Goal: Task Accomplishment & Management: Manage account settings

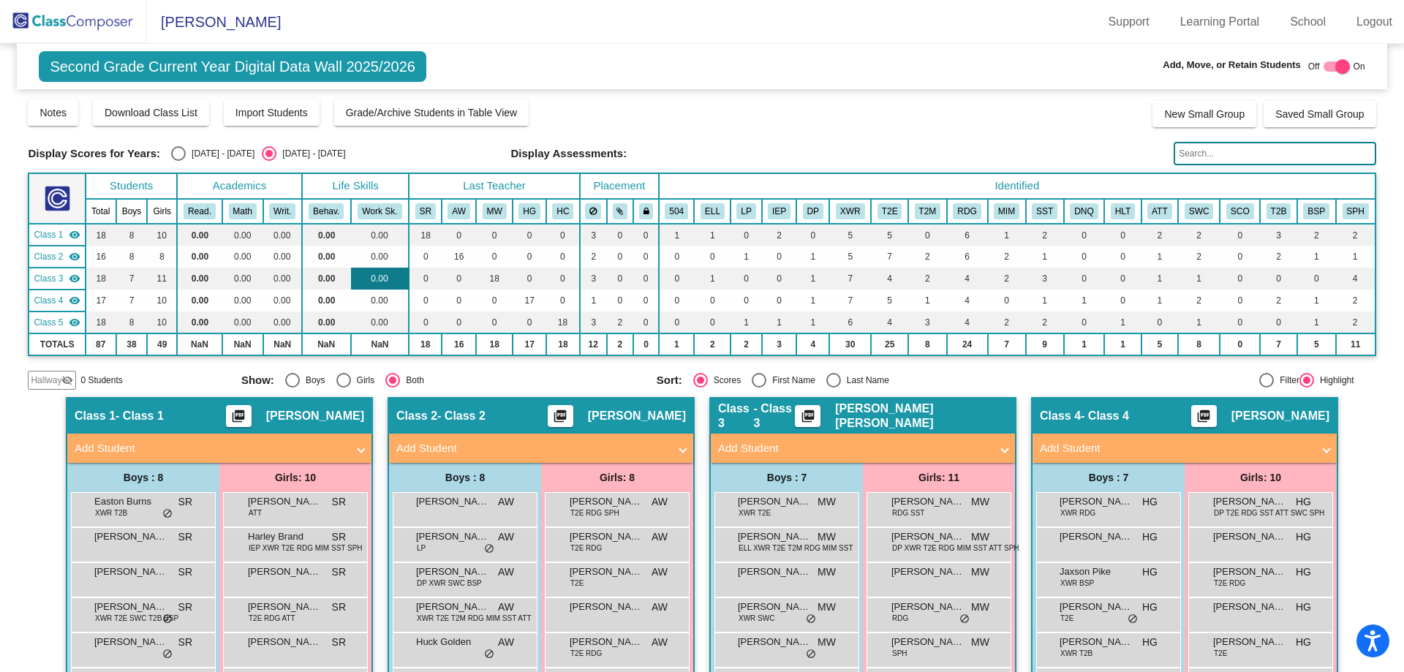
scroll to position [146, 0]
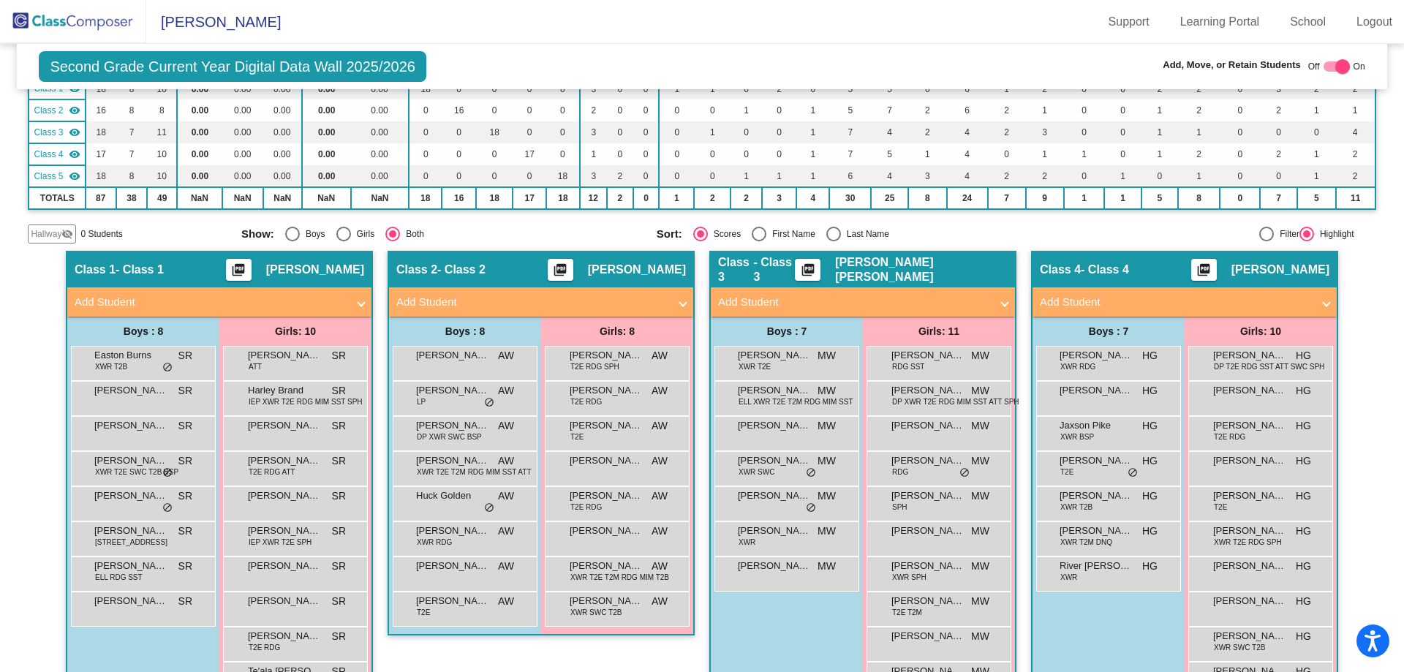
click at [87, 15] on img at bounding box center [73, 21] width 146 height 43
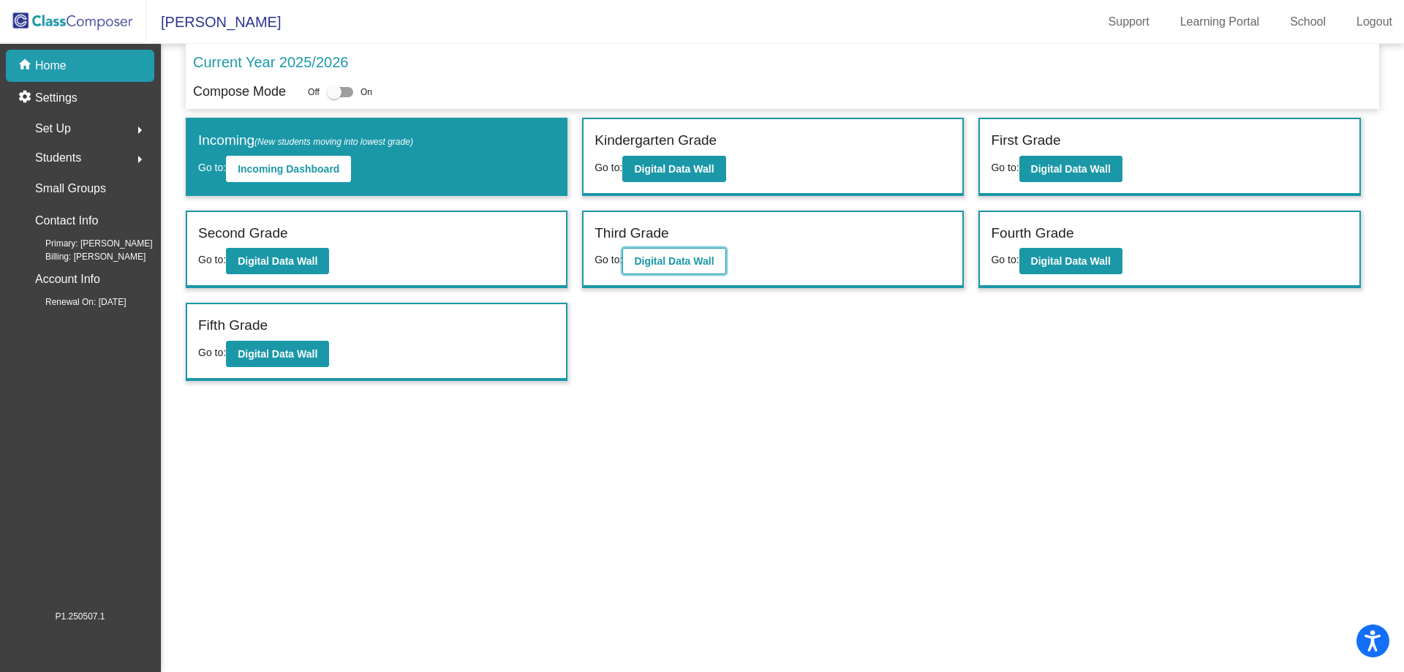
click at [672, 264] on b "Digital Data Wall" at bounding box center [674, 261] width 80 height 12
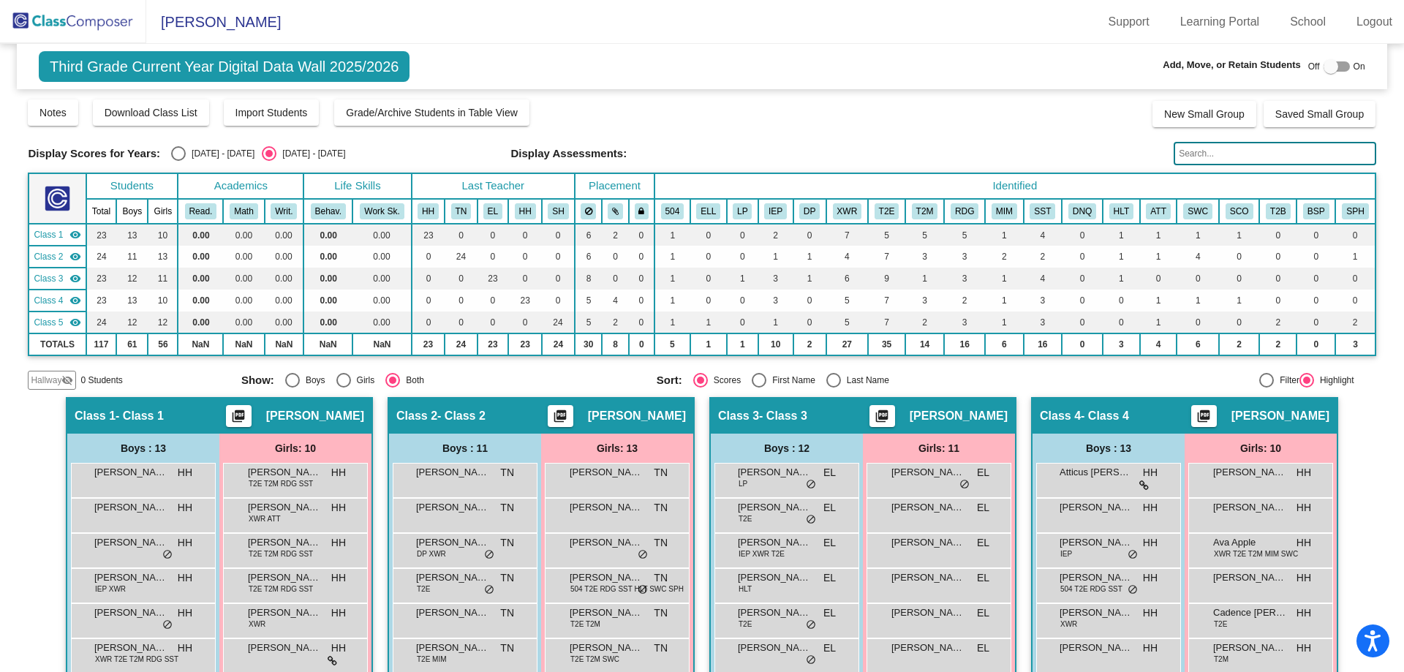
click at [102, 20] on img at bounding box center [73, 21] width 146 height 43
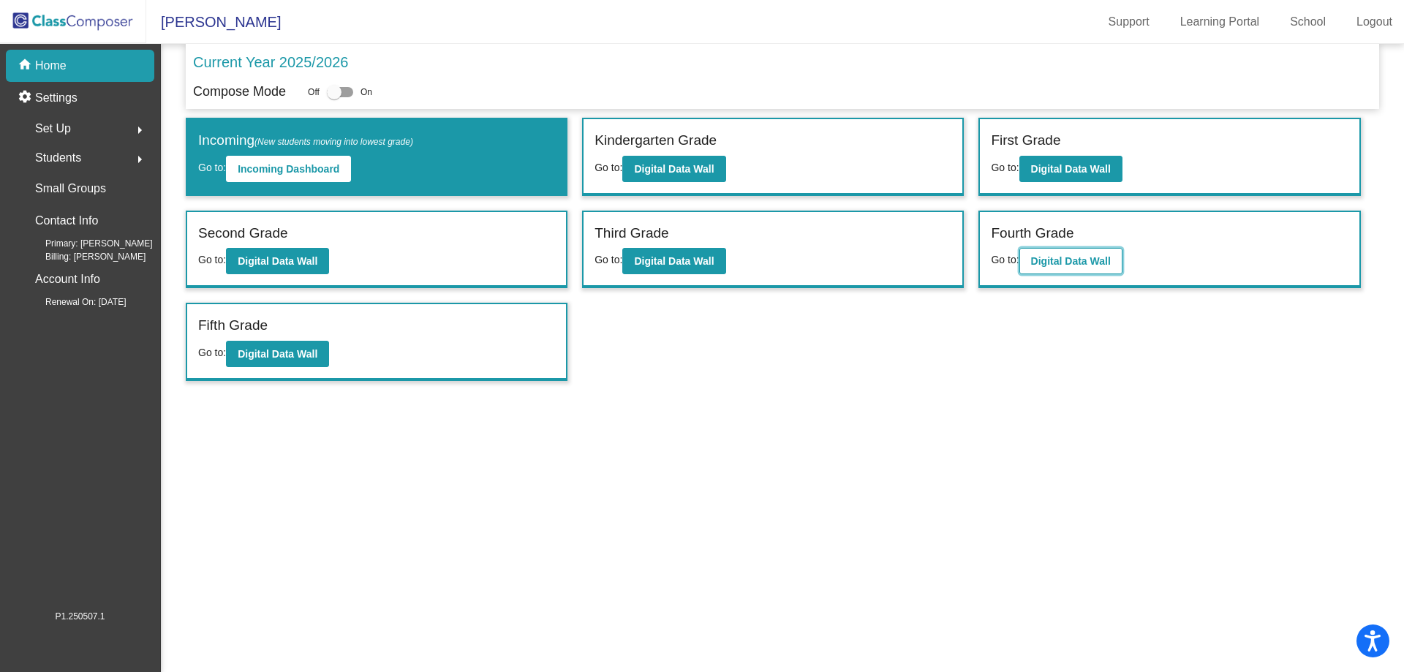
click at [1088, 250] on button "Digital Data Wall" at bounding box center [1070, 261] width 103 height 26
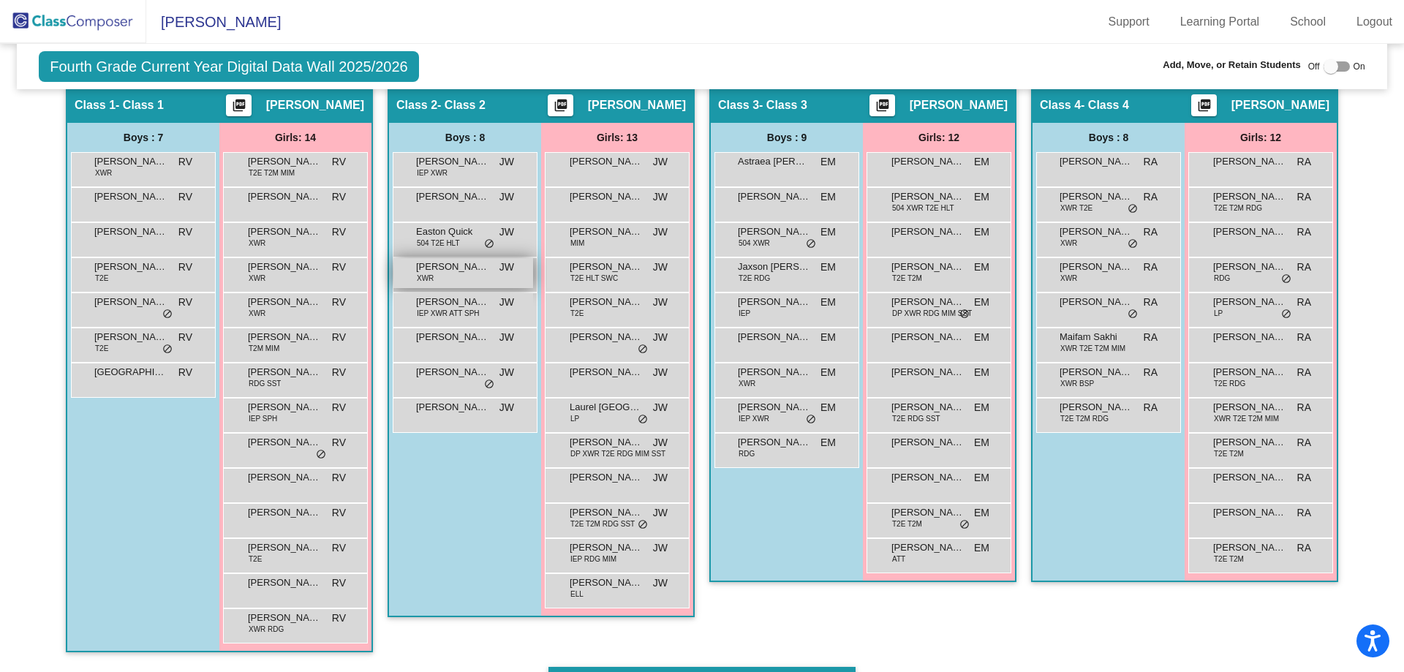
scroll to position [293, 0]
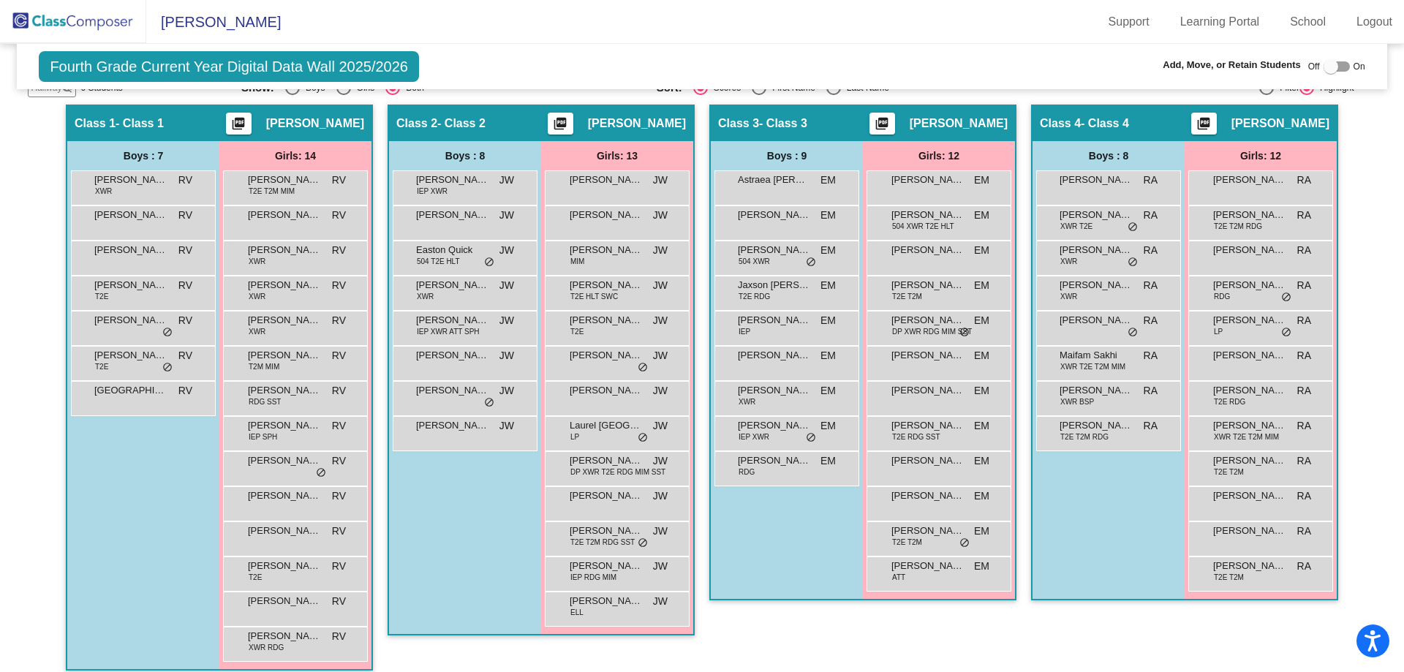
click at [106, 21] on img at bounding box center [73, 21] width 146 height 43
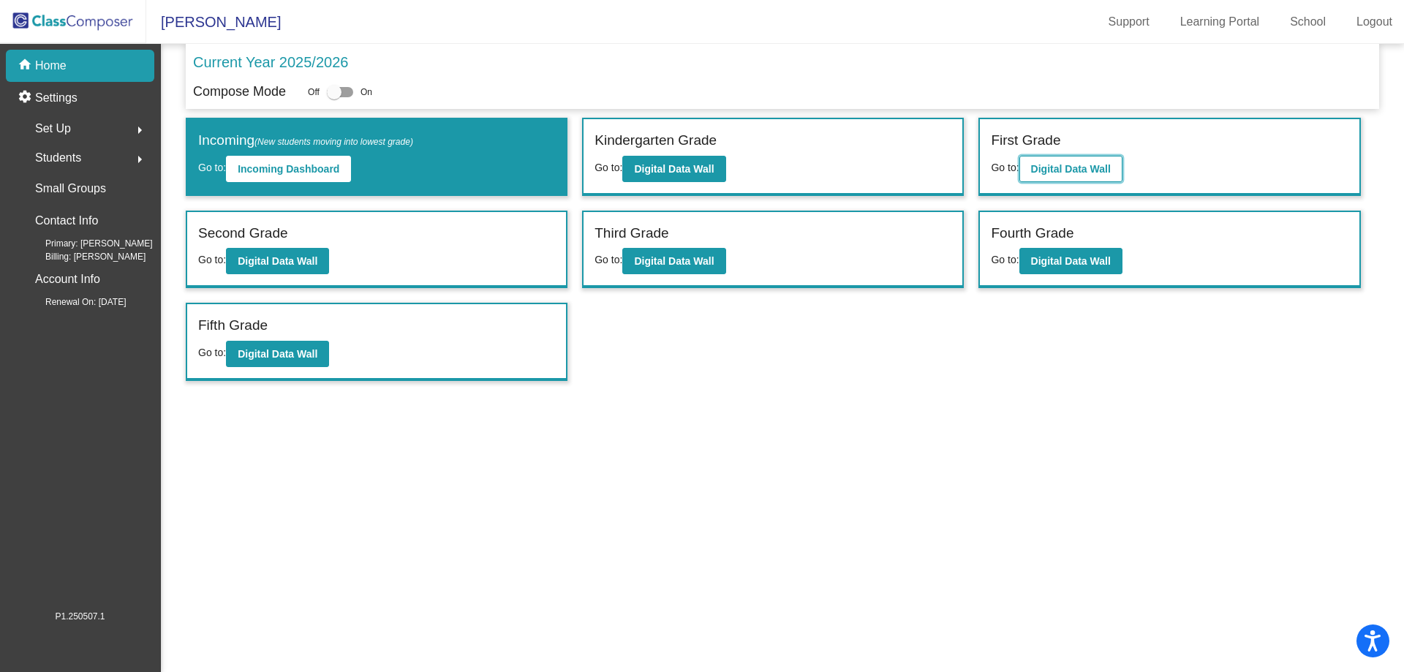
click at [1071, 170] on b "Digital Data Wall" at bounding box center [1071, 169] width 80 height 12
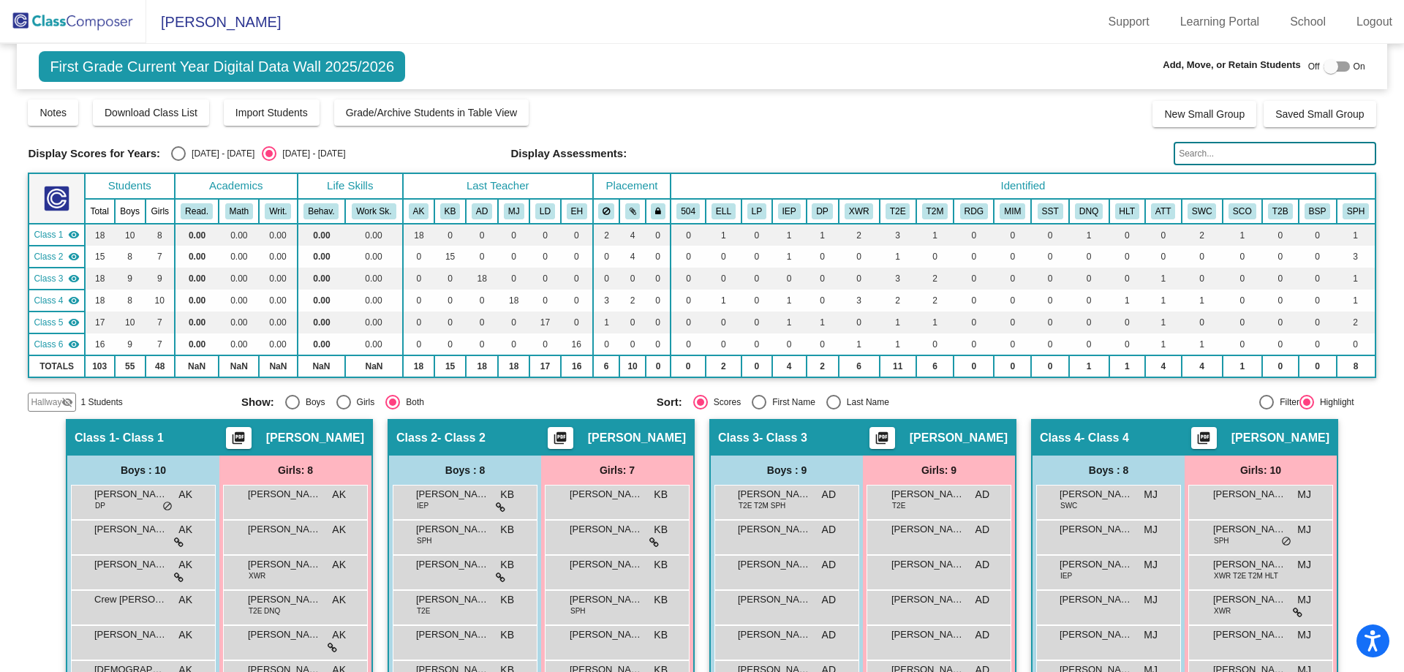
click at [123, 28] on img at bounding box center [73, 21] width 146 height 43
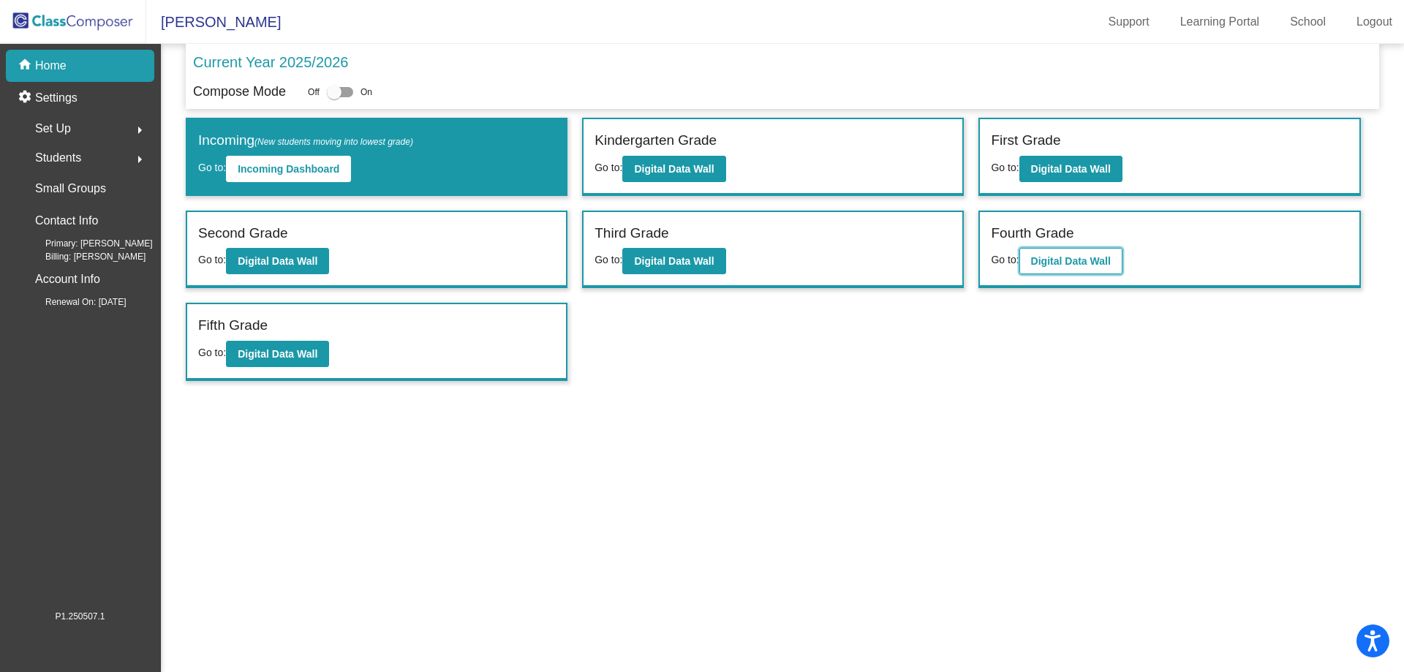
click at [1087, 264] on b "Digital Data Wall" at bounding box center [1071, 261] width 80 height 12
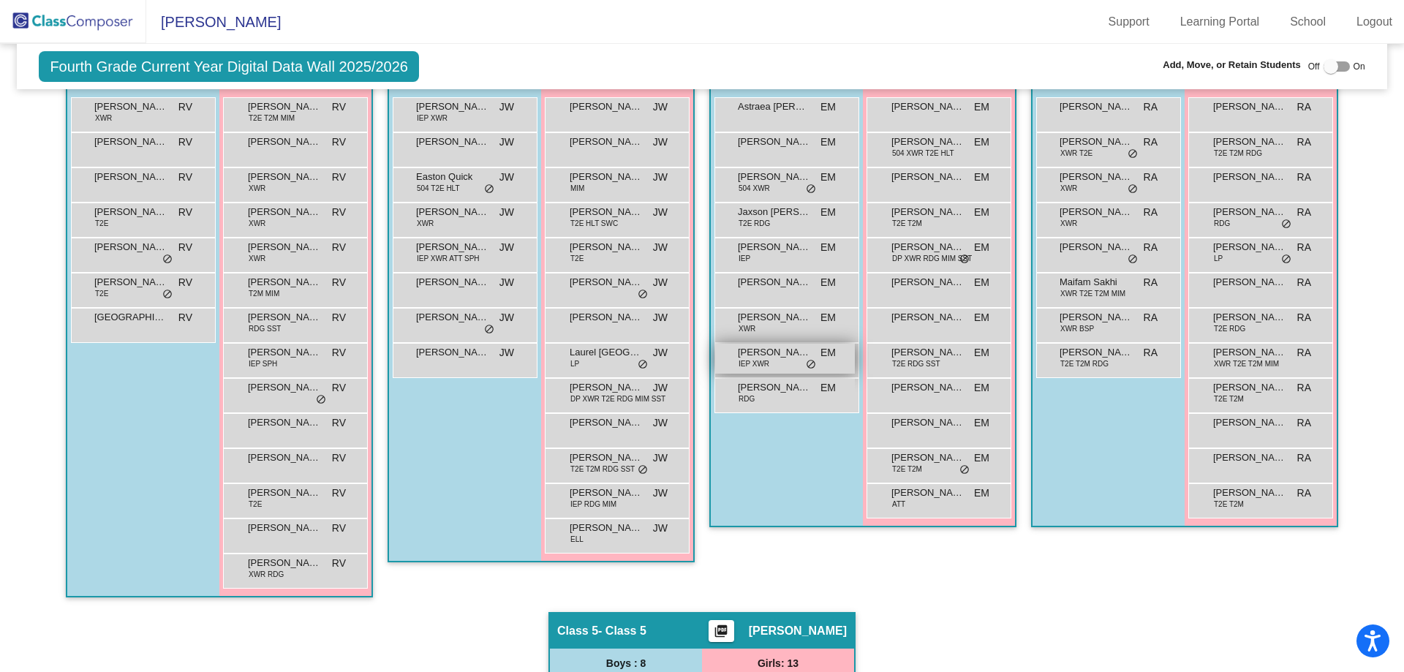
scroll to position [293, 0]
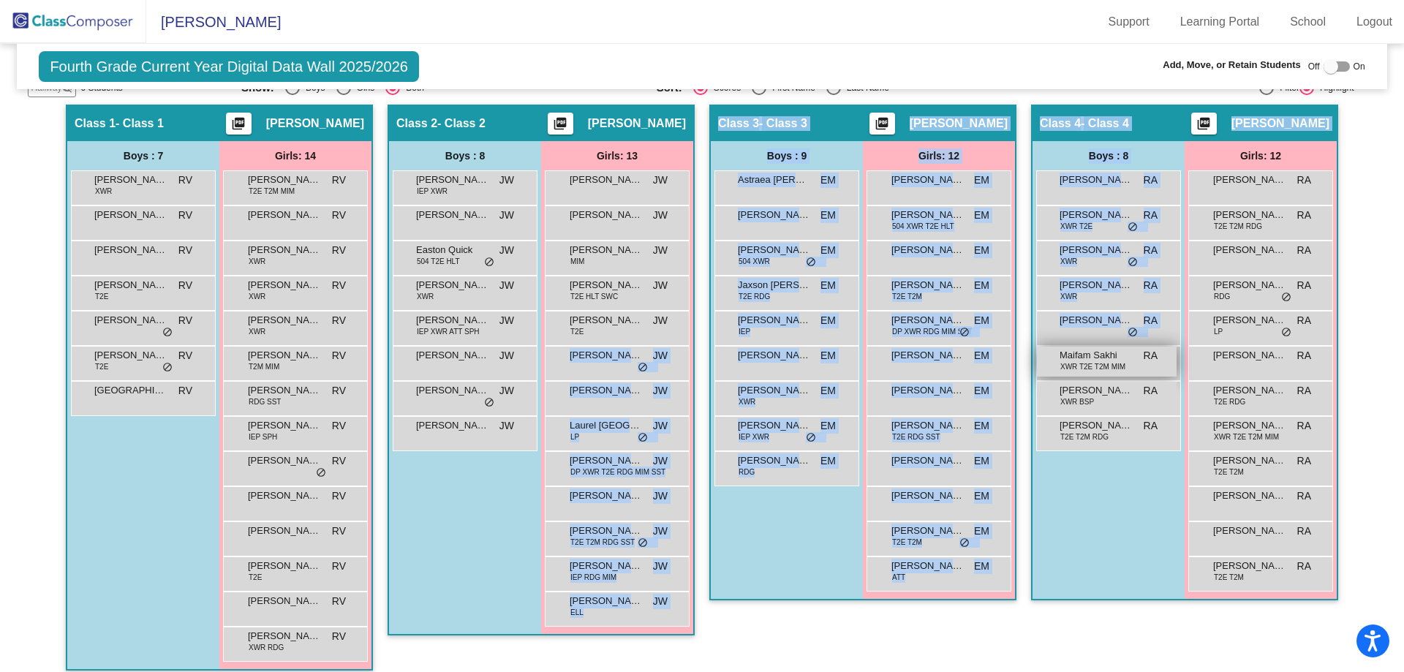
drag, startPoint x: 589, startPoint y: 363, endPoint x: 1046, endPoint y: 370, distance: 457.1
click at [1046, 370] on div "Hallway - Hallway Class picture_as_pdf Add Student First Name Last Name Student…" at bounding box center [702, 668] width 1348 height 1126
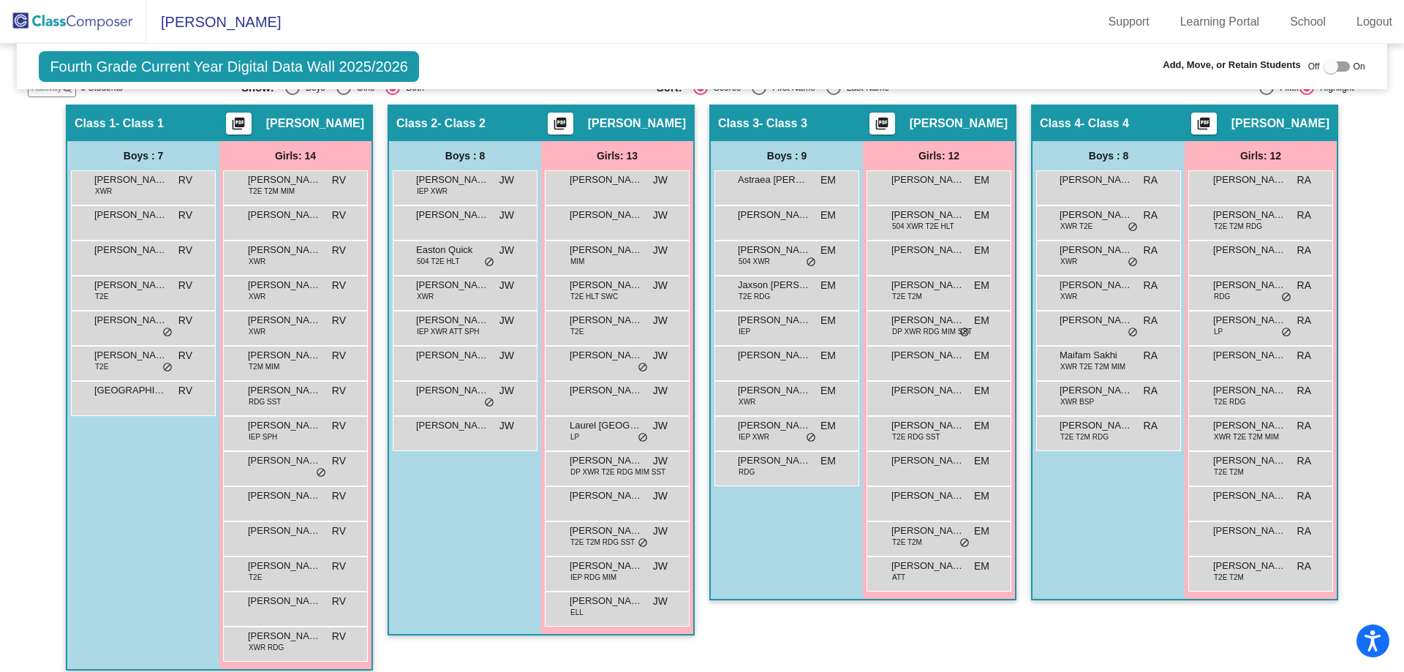
click at [572, 58] on div "Fourth Grade Current Year Digital Data Wall 2025/2026 Add, Move, or Retain Stud…" at bounding box center [702, 66] width 1370 height 45
click at [1326, 66] on div at bounding box center [1331, 66] width 15 height 15
checkbox input "true"
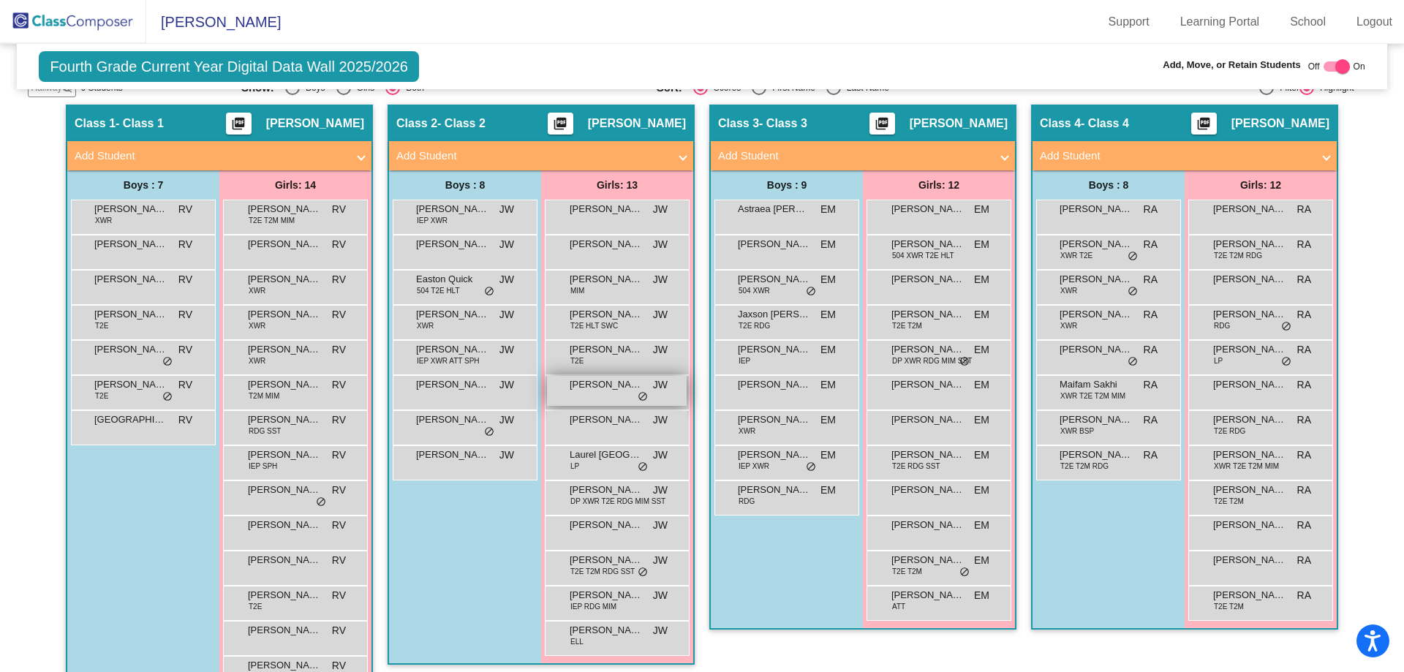
click at [594, 391] on span "[PERSON_NAME]" at bounding box center [606, 384] width 73 height 15
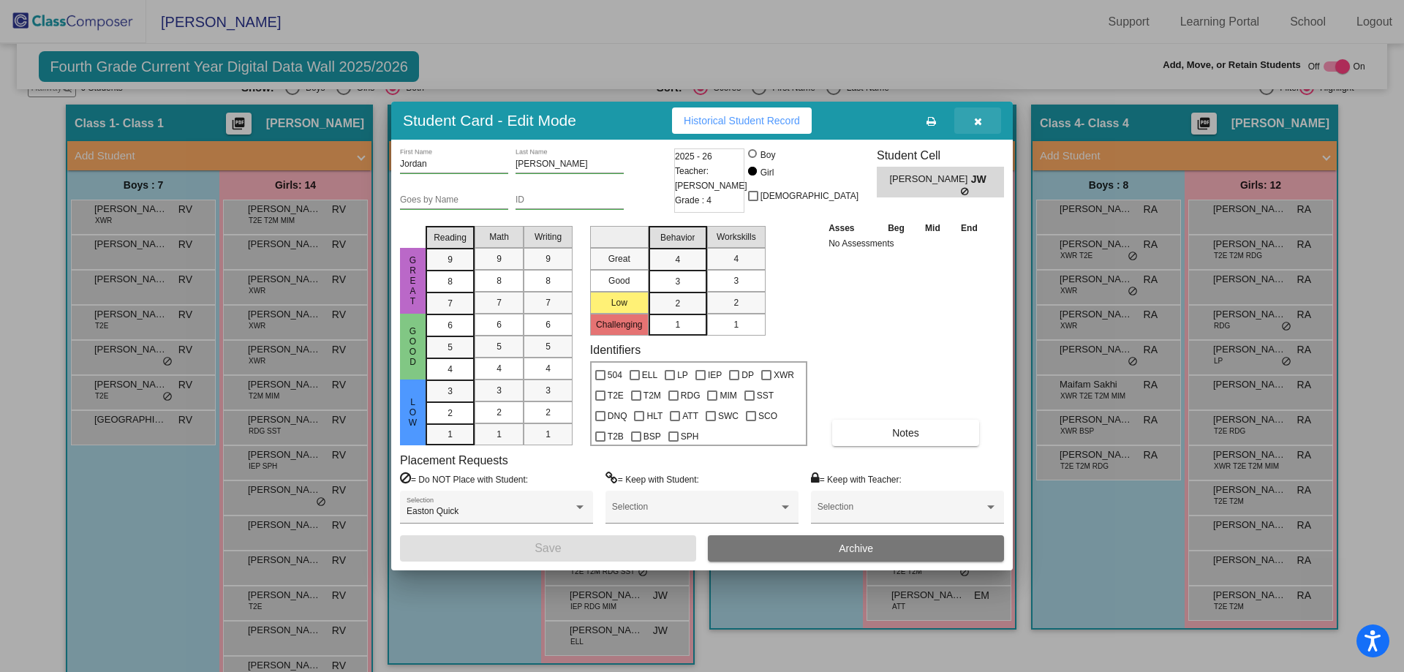
click at [976, 118] on icon "button" at bounding box center [978, 121] width 8 height 10
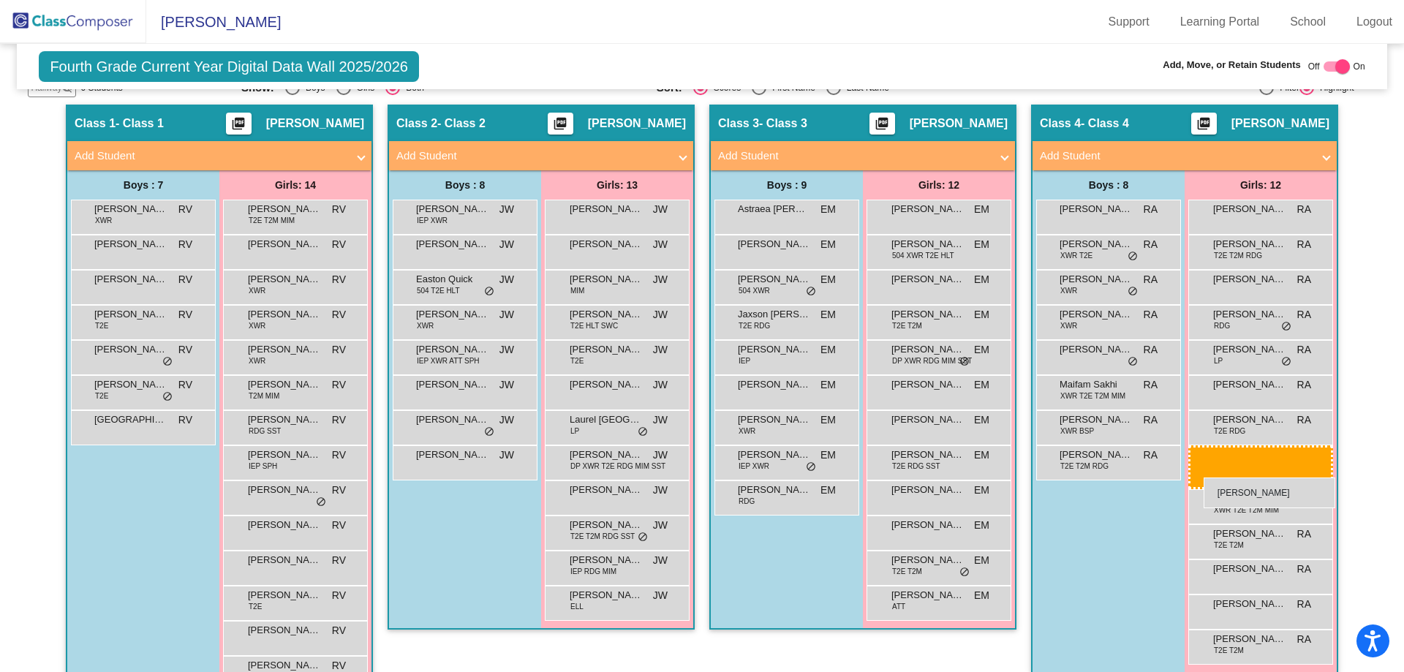
drag, startPoint x: 614, startPoint y: 393, endPoint x: 1203, endPoint y: 478, distance: 595.4
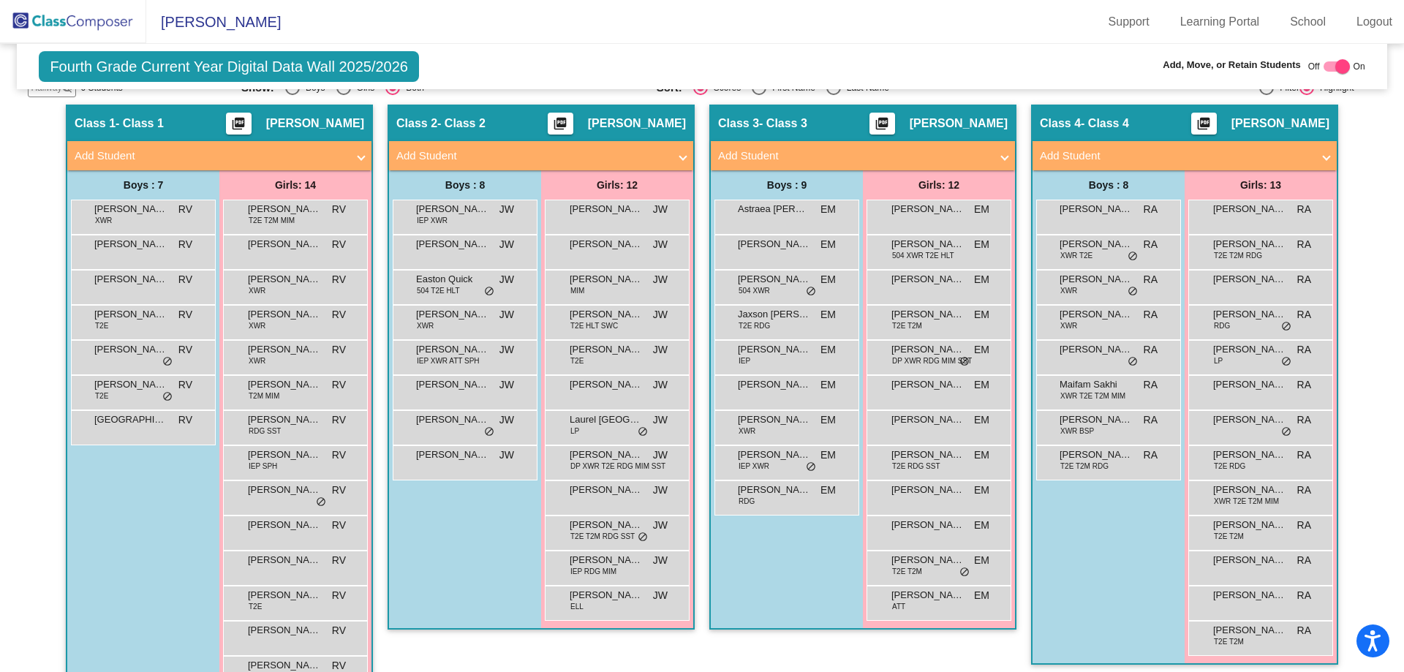
click at [105, 18] on img at bounding box center [73, 21] width 146 height 43
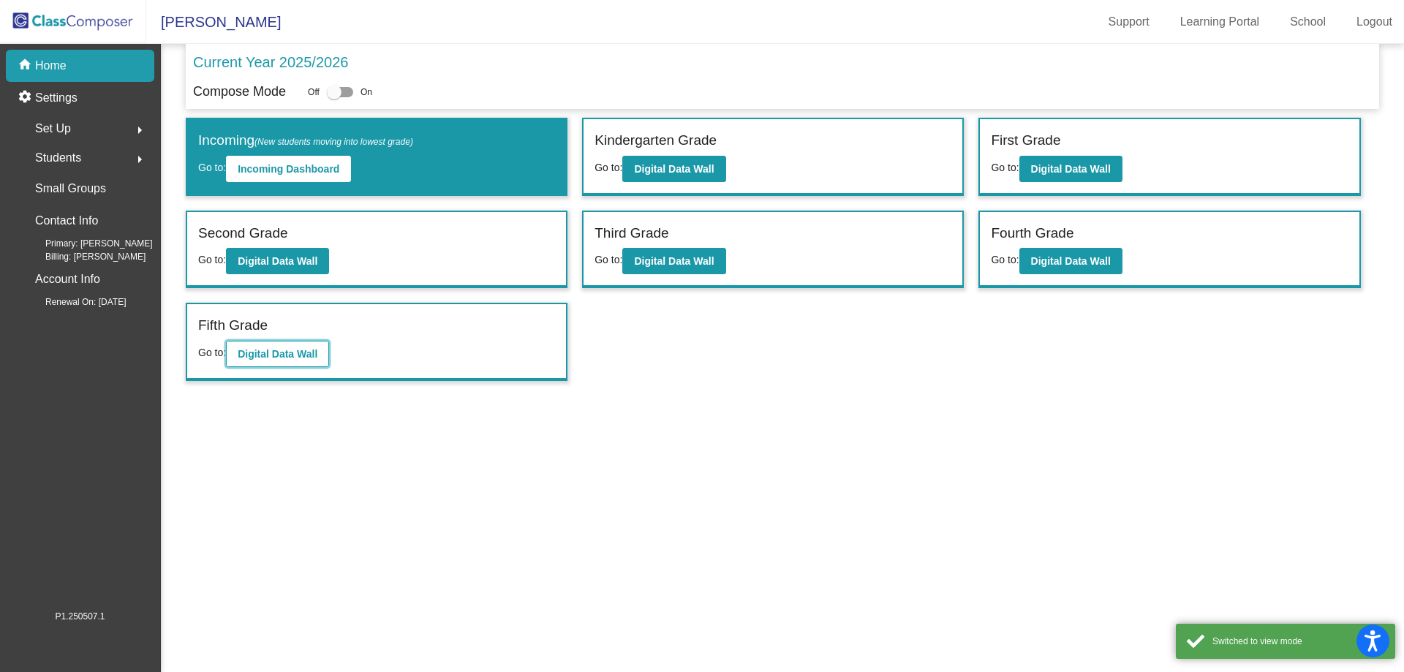
click at [300, 354] on b "Digital Data Wall" at bounding box center [278, 354] width 80 height 12
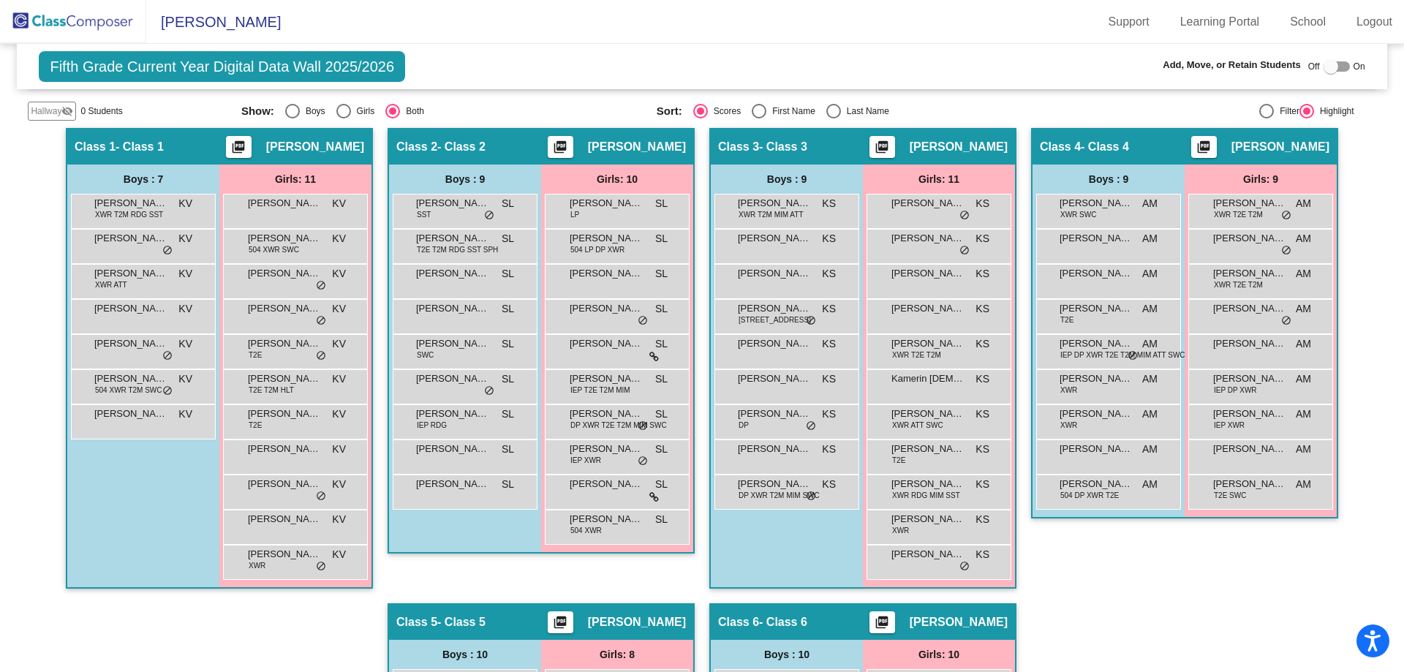
scroll to position [293, 0]
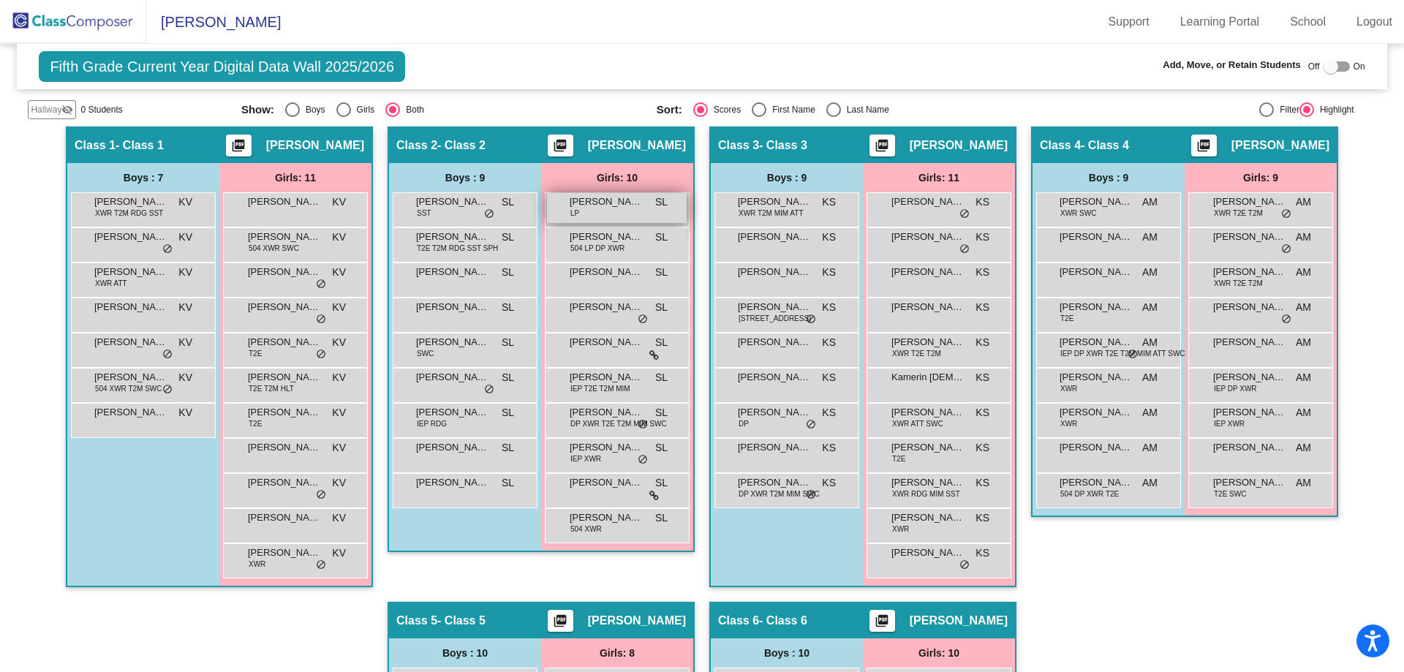
click at [622, 205] on span "[PERSON_NAME]" at bounding box center [606, 202] width 73 height 15
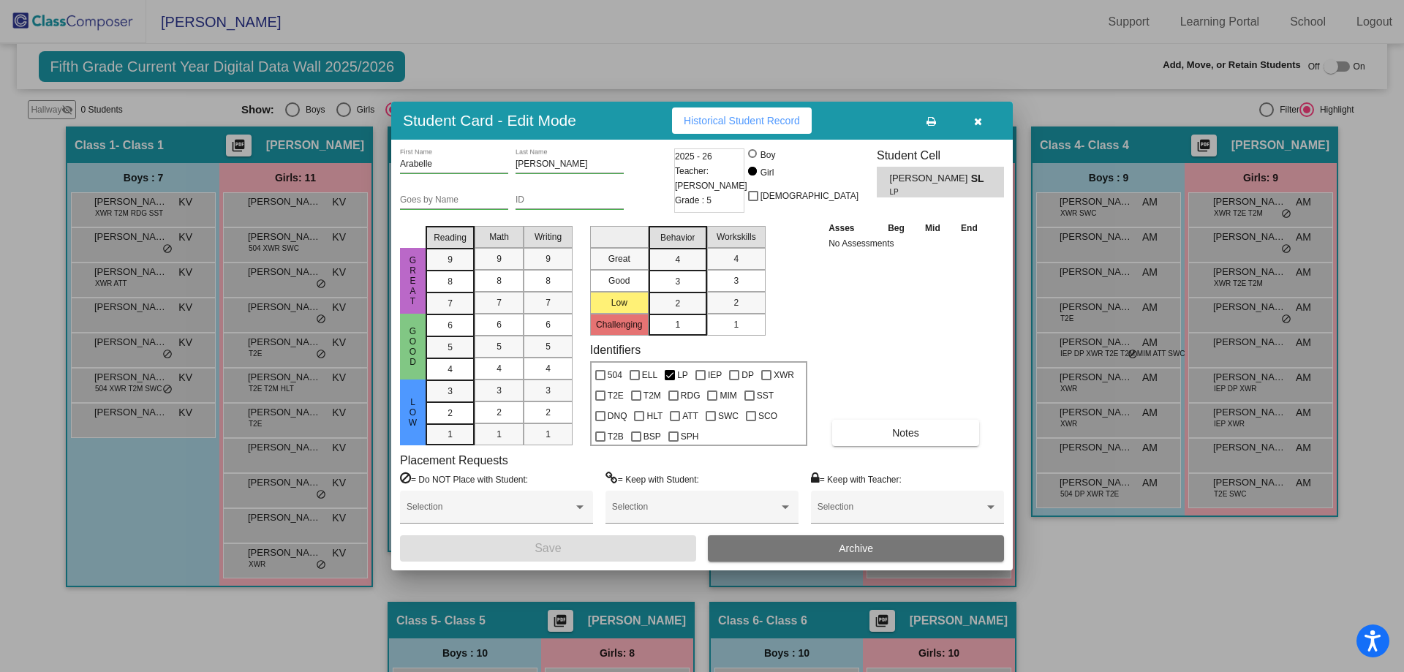
click at [829, 553] on button "Archive" at bounding box center [856, 548] width 296 height 26
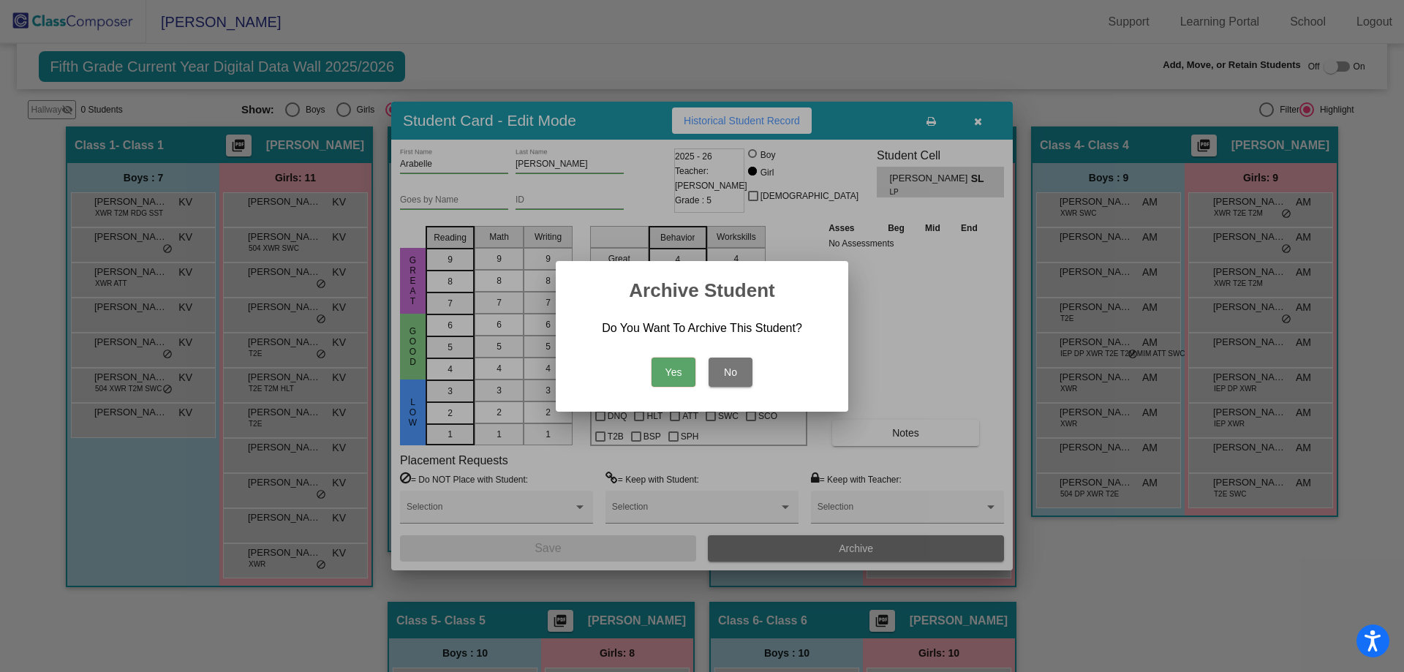
click at [680, 371] on button "Yes" at bounding box center [674, 372] width 44 height 29
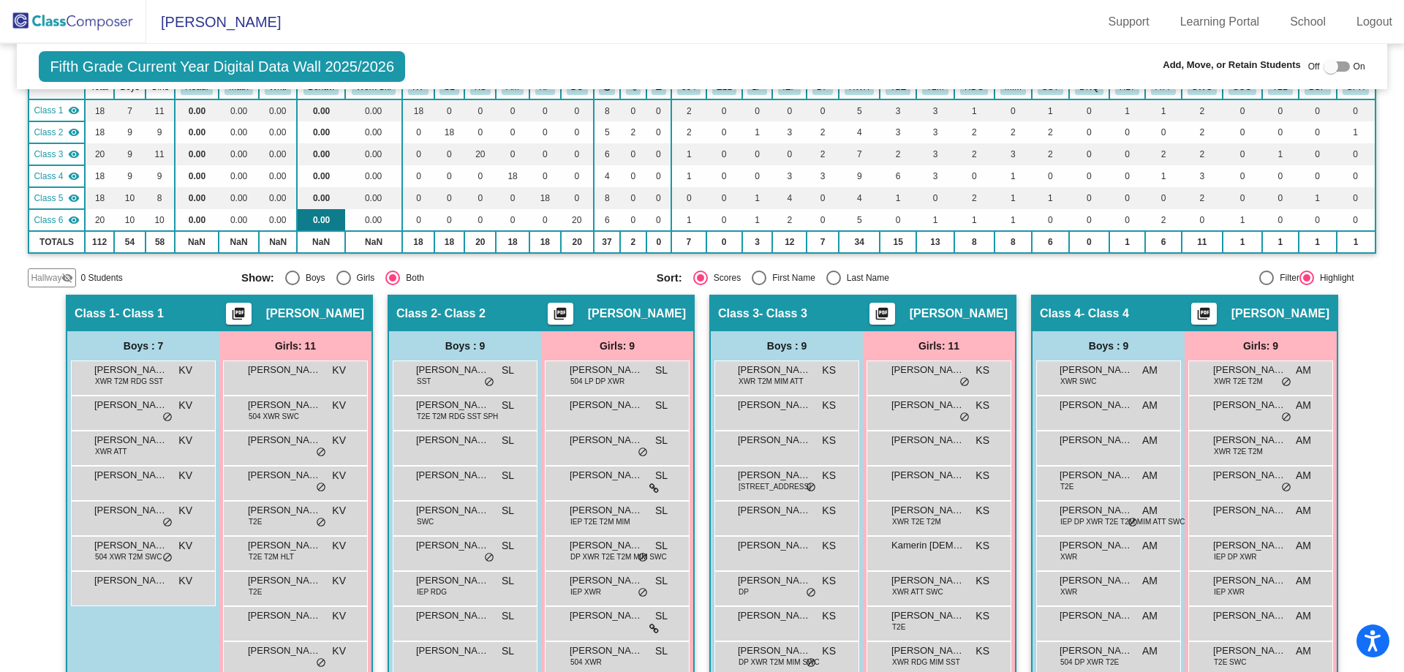
scroll to position [0, 0]
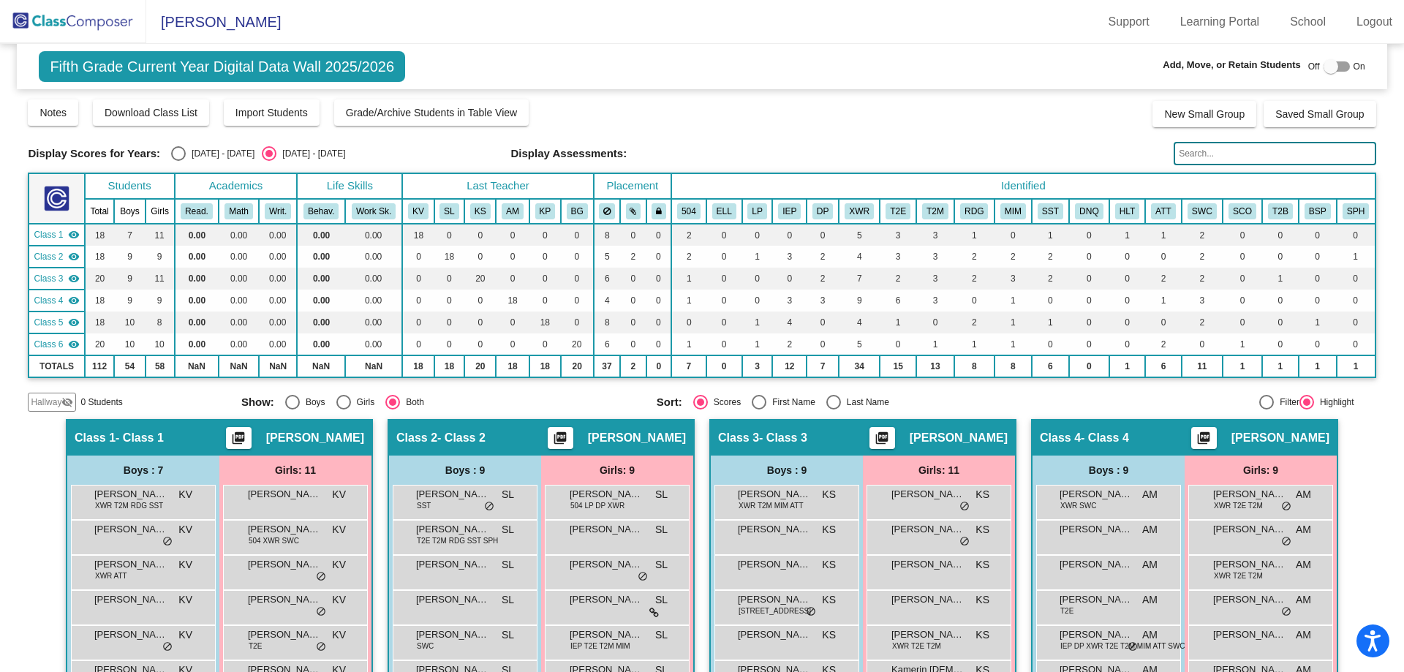
click at [100, 20] on img at bounding box center [73, 21] width 146 height 43
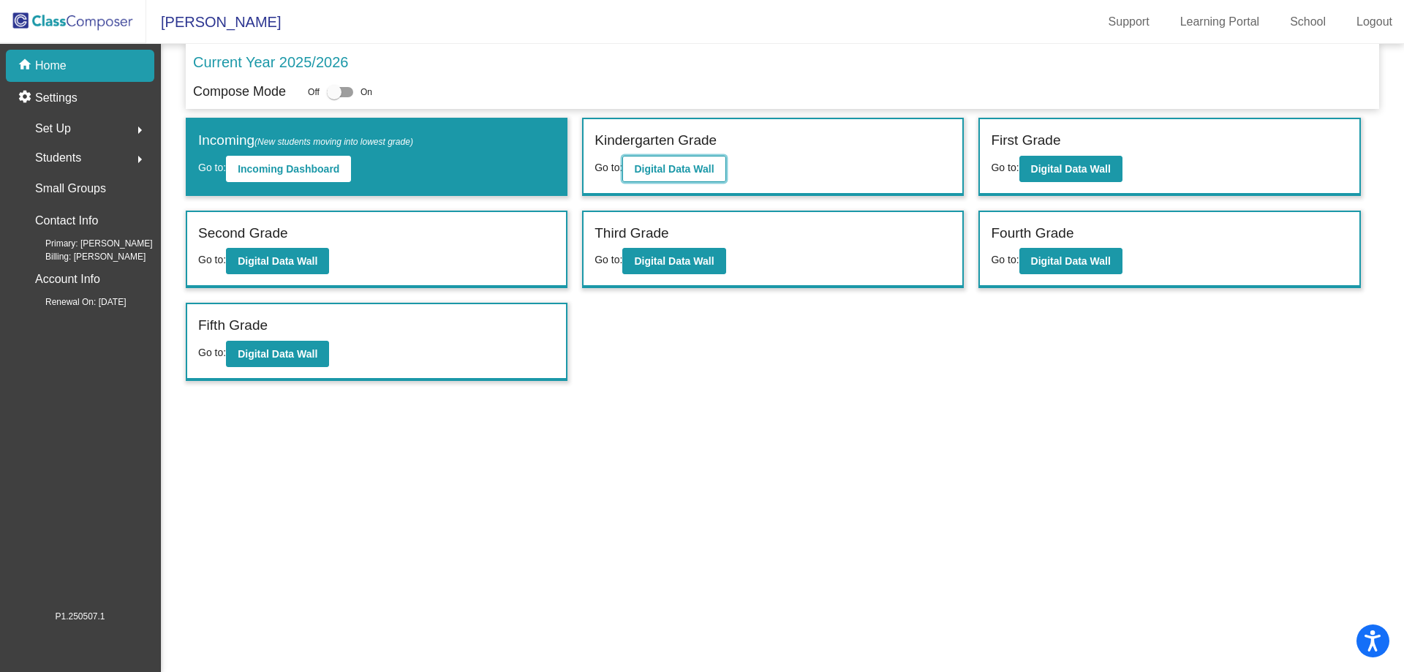
click at [660, 167] on b "Digital Data Wall" at bounding box center [674, 169] width 80 height 12
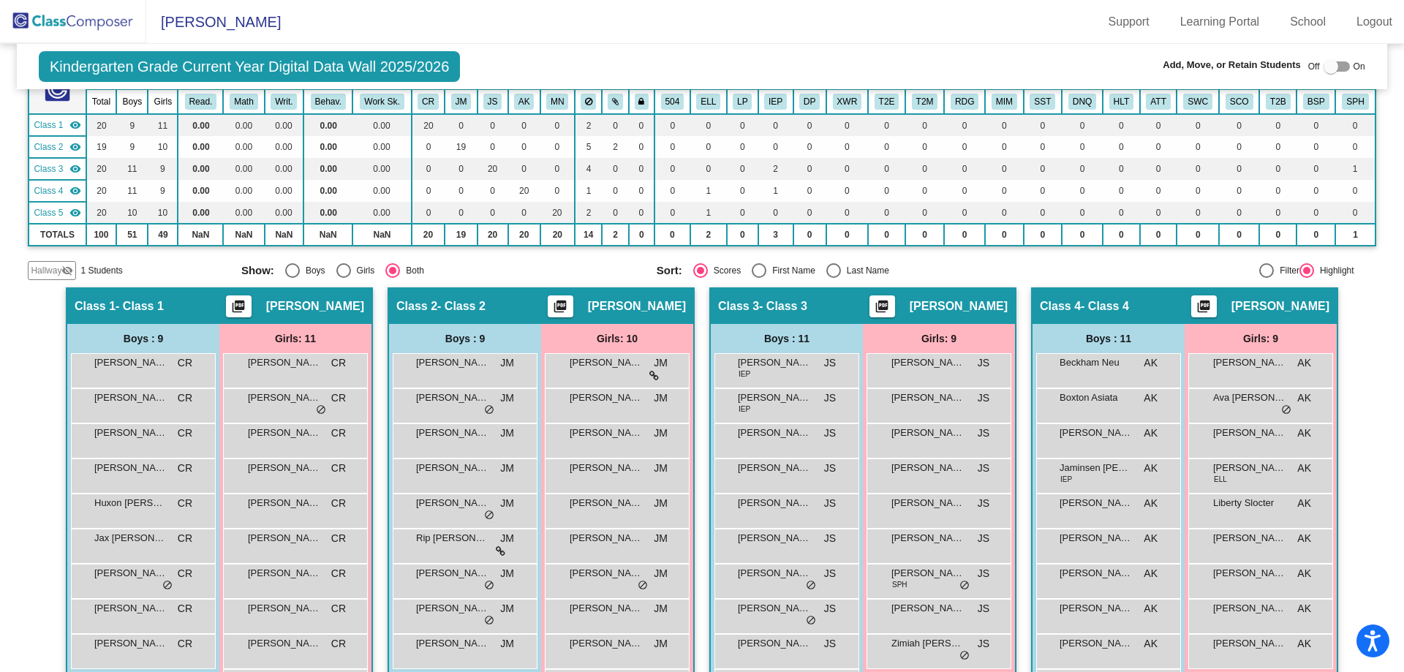
scroll to position [73, 0]
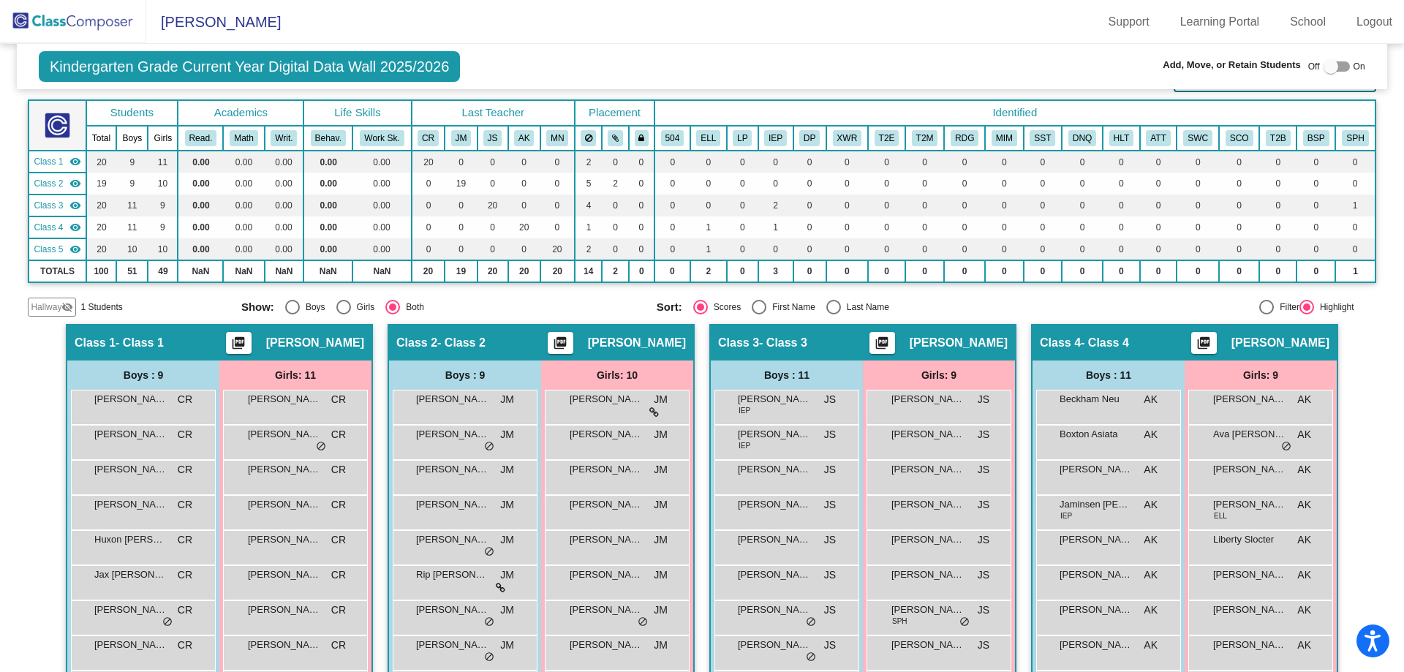
click at [834, 307] on div "Select an option" at bounding box center [834, 307] width 0 height 0
click at [833, 314] on input "Last Name" at bounding box center [833, 314] width 1 height 1
radio input "true"
click at [1328, 67] on div at bounding box center [1331, 66] width 15 height 15
checkbox input "true"
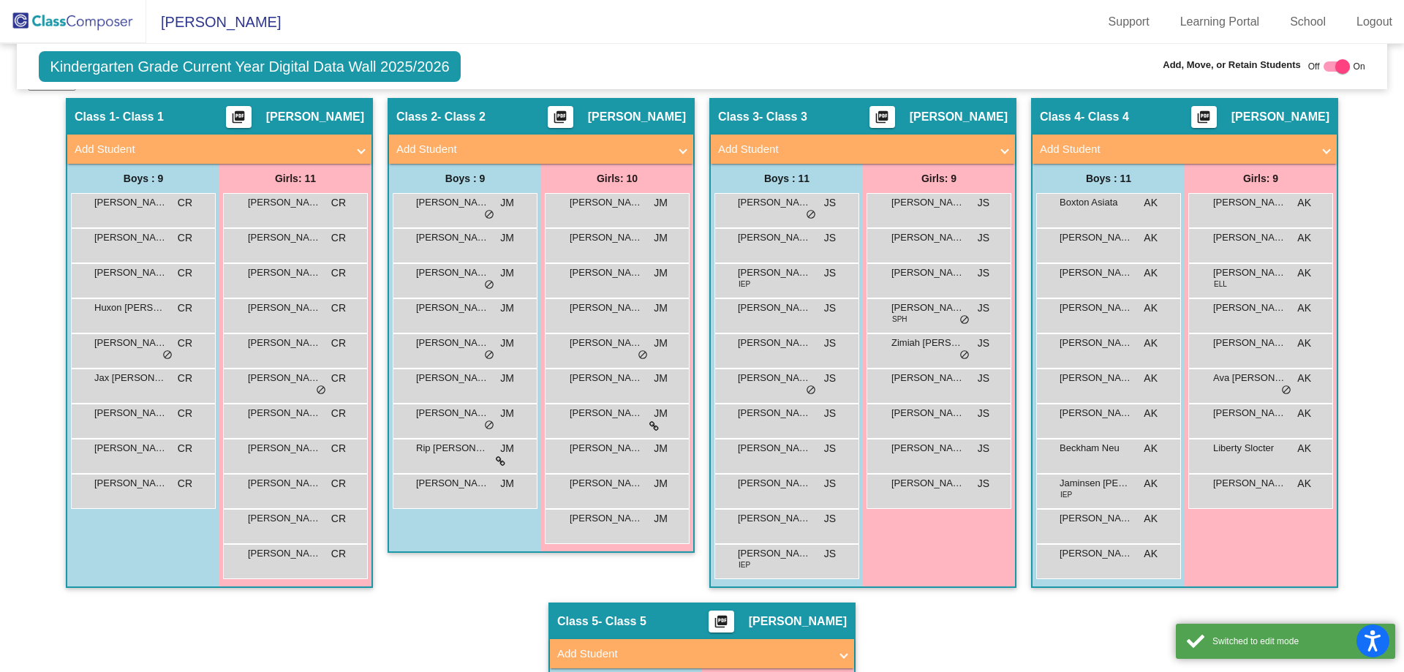
scroll to position [293, 0]
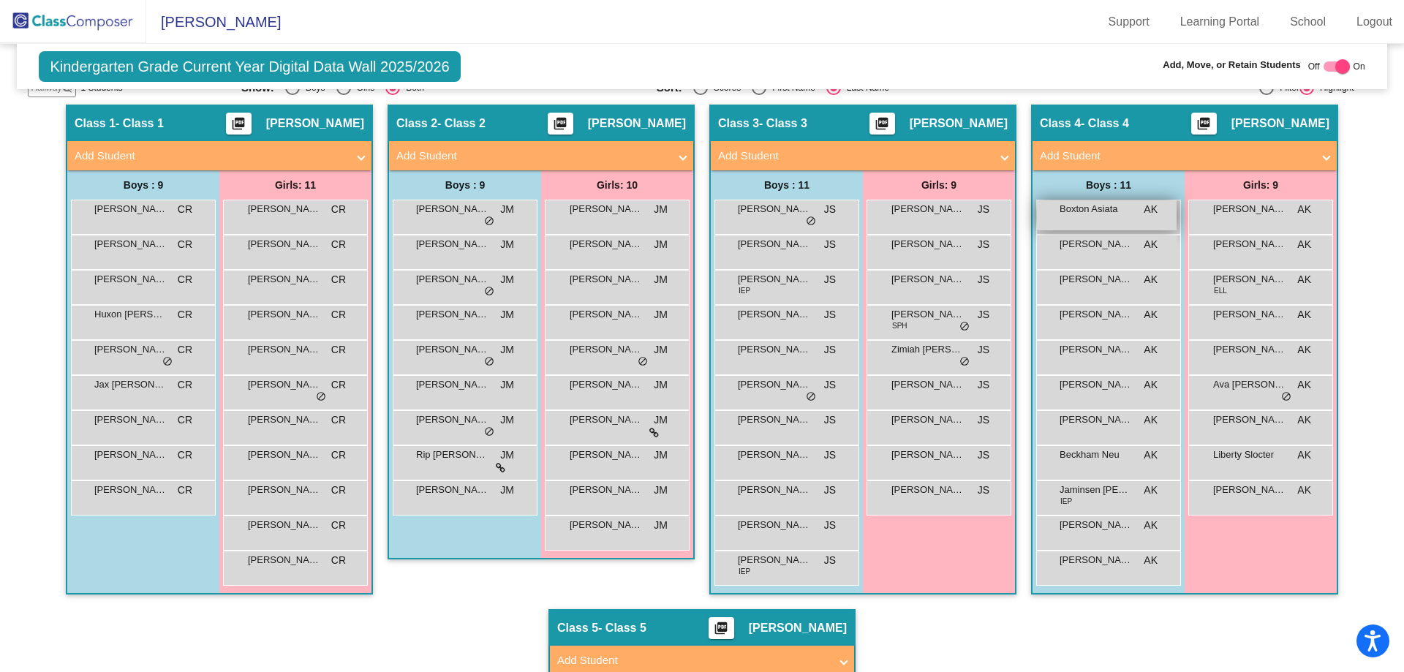
click at [1112, 220] on div "Boxton Asiata AK lock do_not_disturb_alt" at bounding box center [1107, 215] width 140 height 30
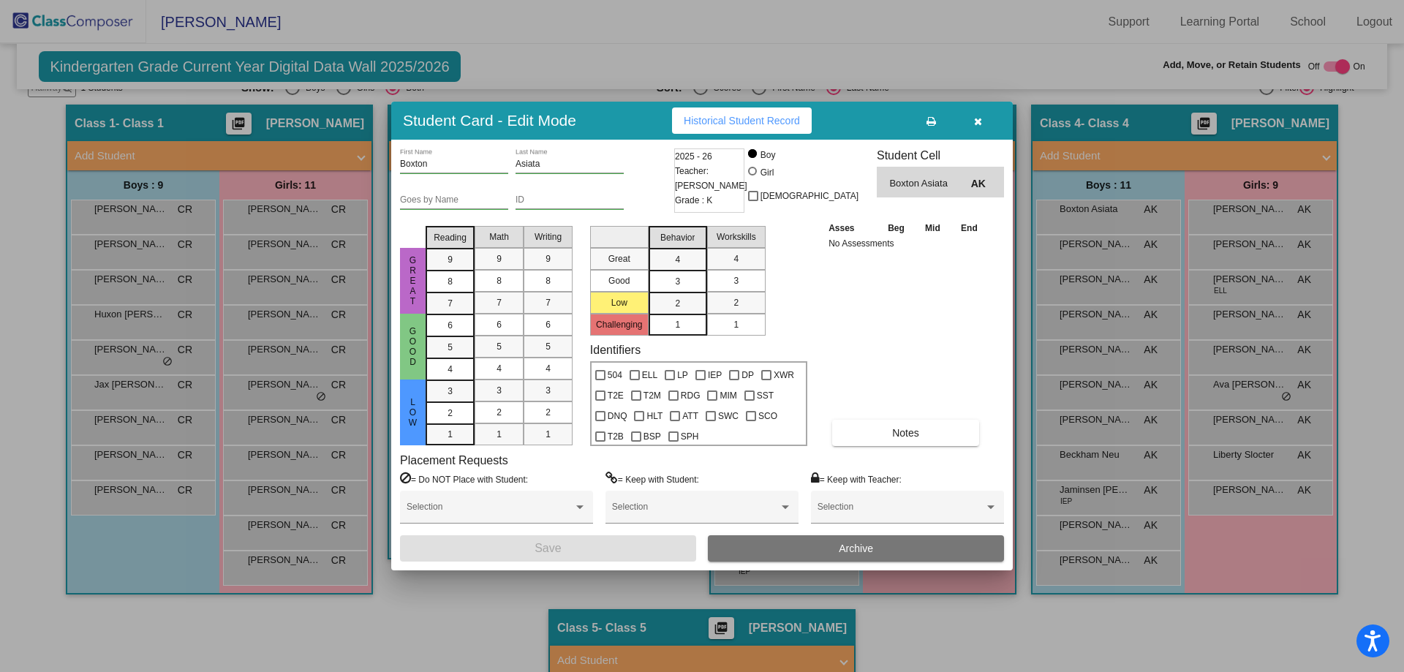
click at [1002, 37] on div at bounding box center [702, 336] width 1404 height 672
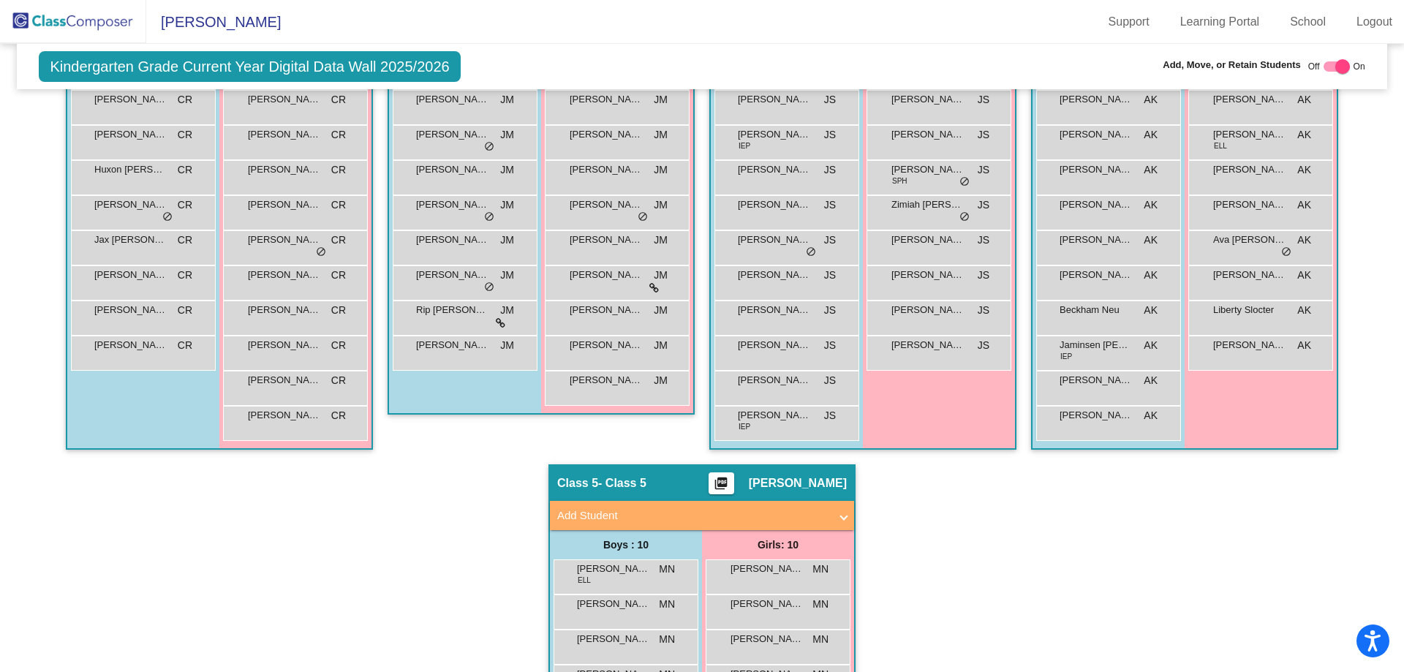
scroll to position [699, 0]
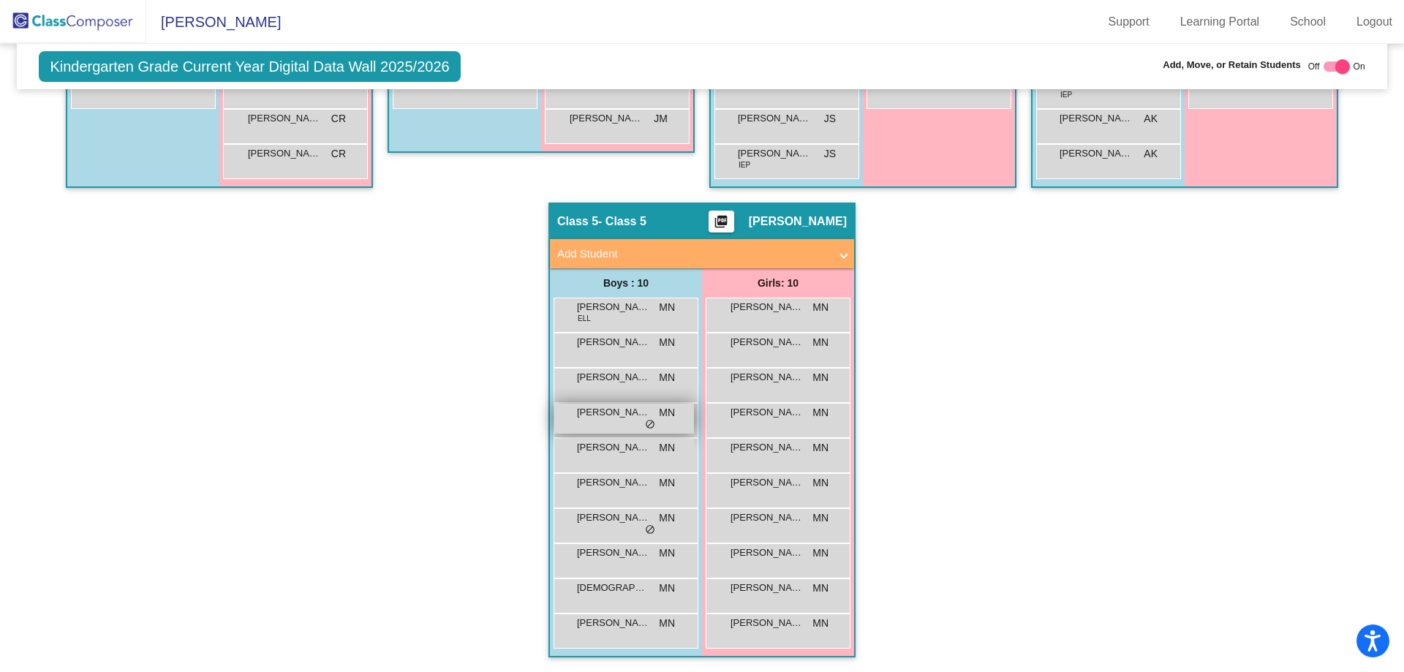
click at [617, 418] on span "[PERSON_NAME]" at bounding box center [613, 412] width 73 height 15
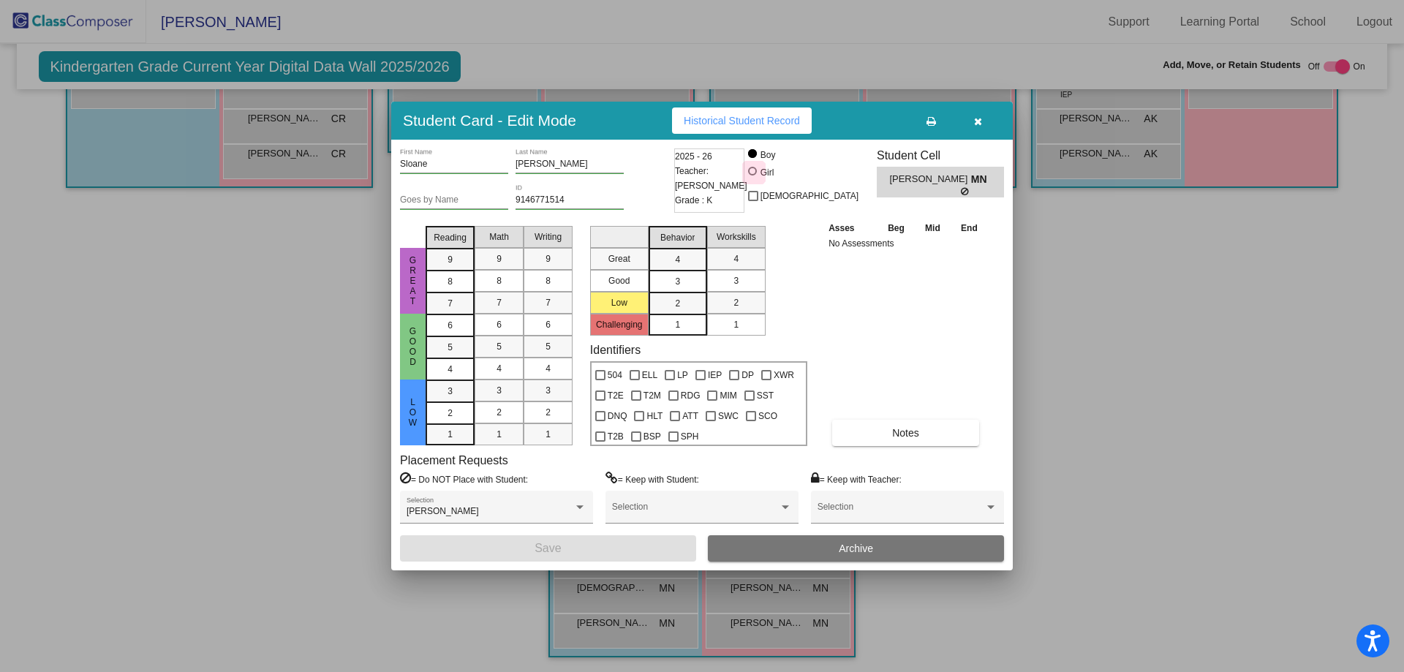
click at [757, 169] on div at bounding box center [752, 171] width 9 height 9
click at [754, 178] on input "Girl" at bounding box center [753, 178] width 1 height 1
radio input "true"
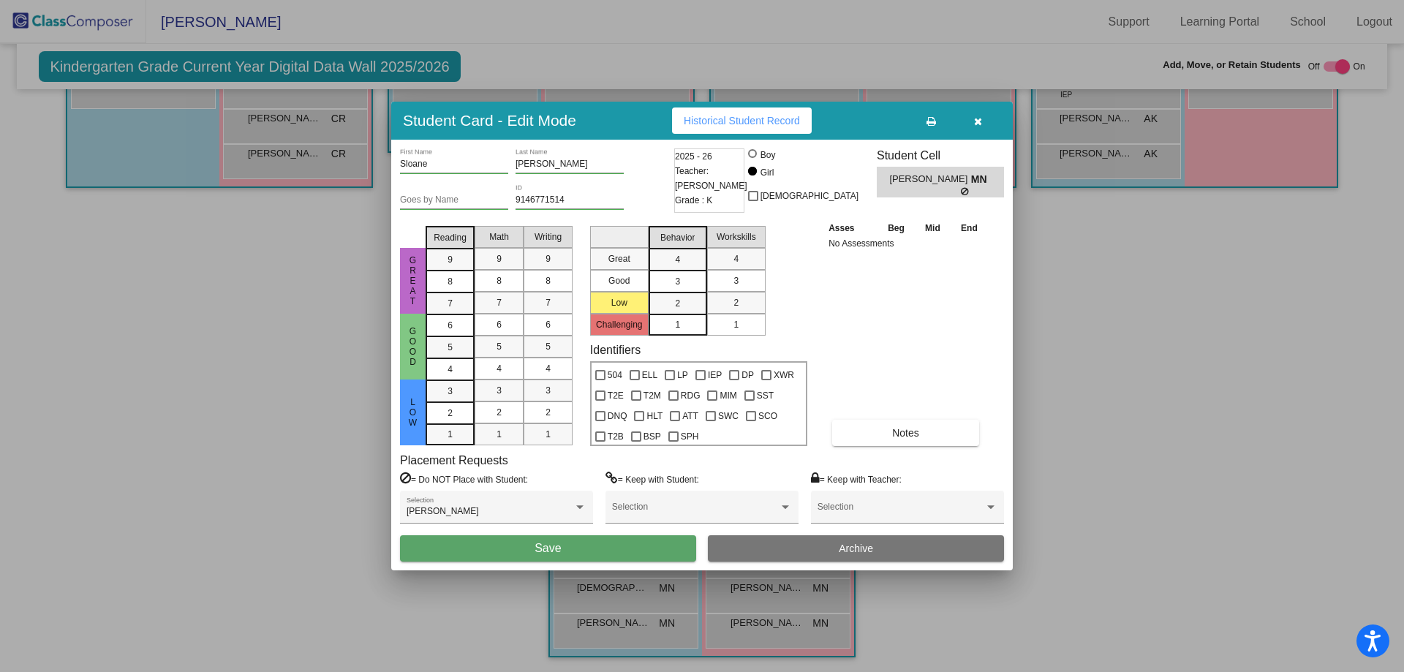
click at [563, 540] on button "Save" at bounding box center [548, 548] width 296 height 26
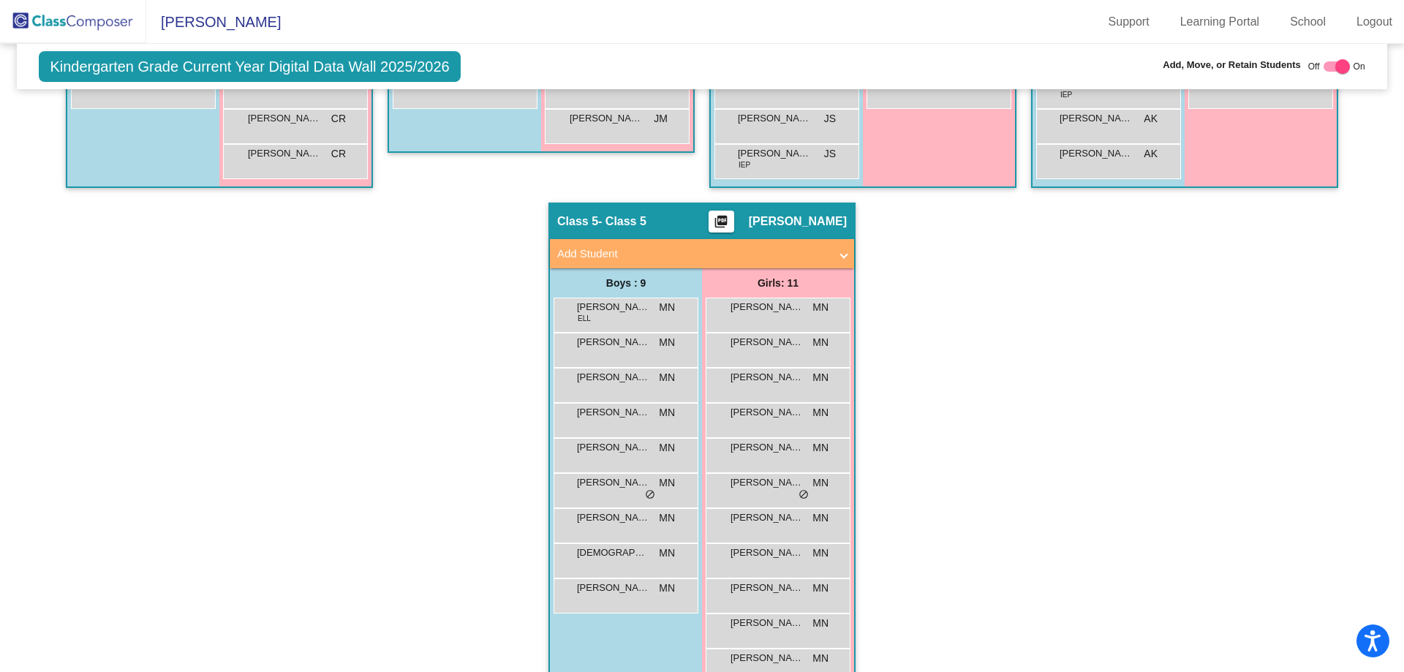
click at [1061, 451] on div "Hallway - Hallway Class picture_as_pdf Add Student First Name Last Name Student…" at bounding box center [702, 202] width 1348 height 1009
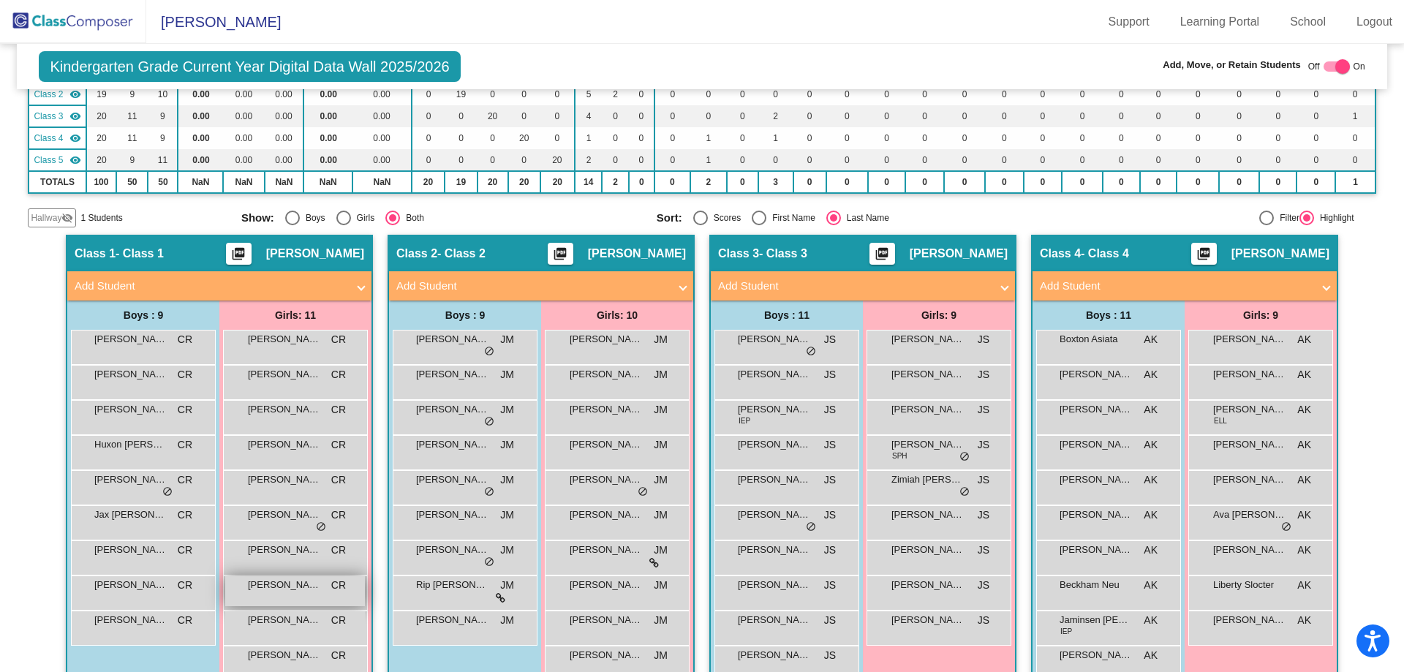
scroll to position [0, 0]
